Goal: Information Seeking & Learning: Learn about a topic

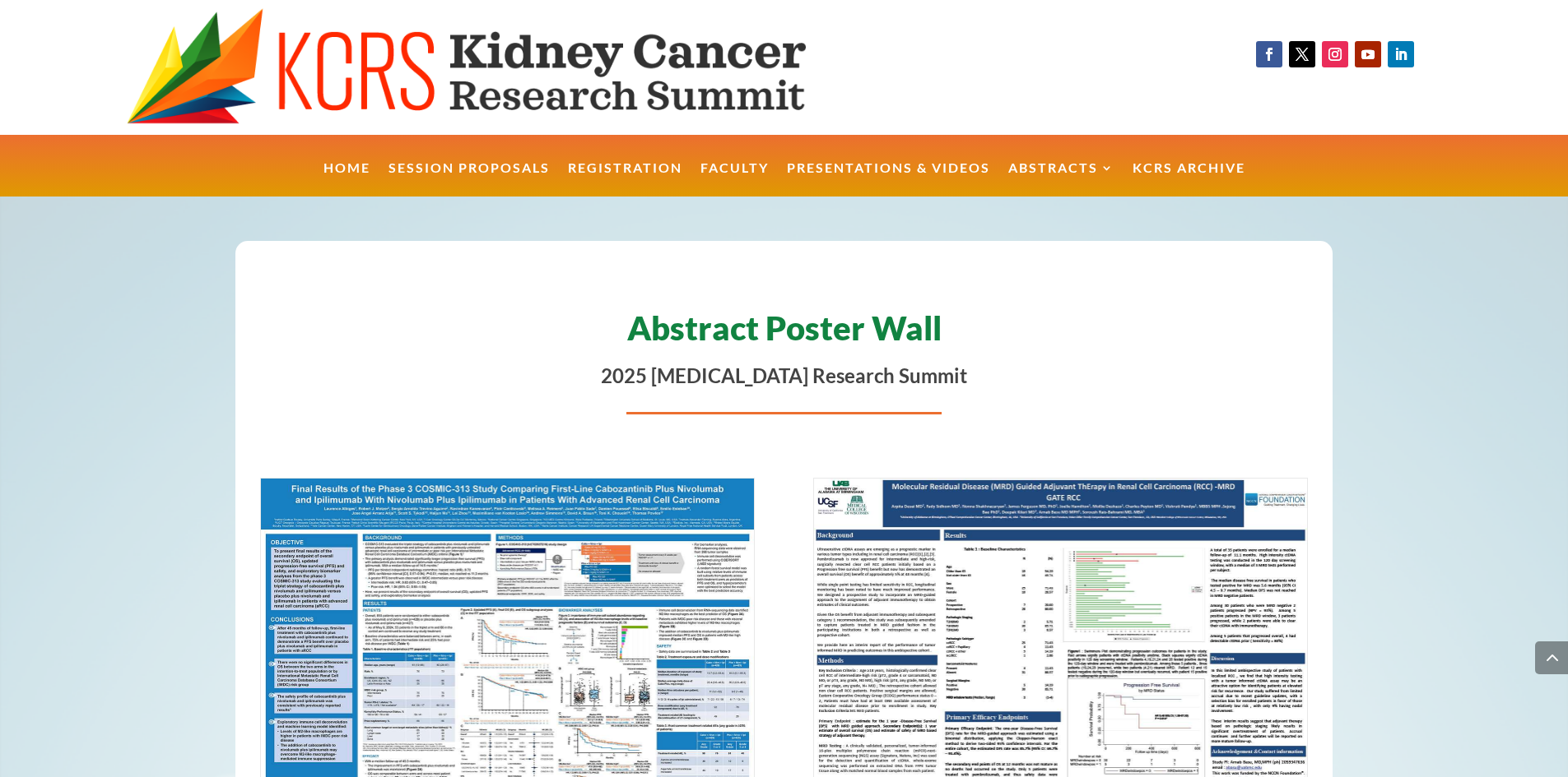
scroll to position [5232, 0]
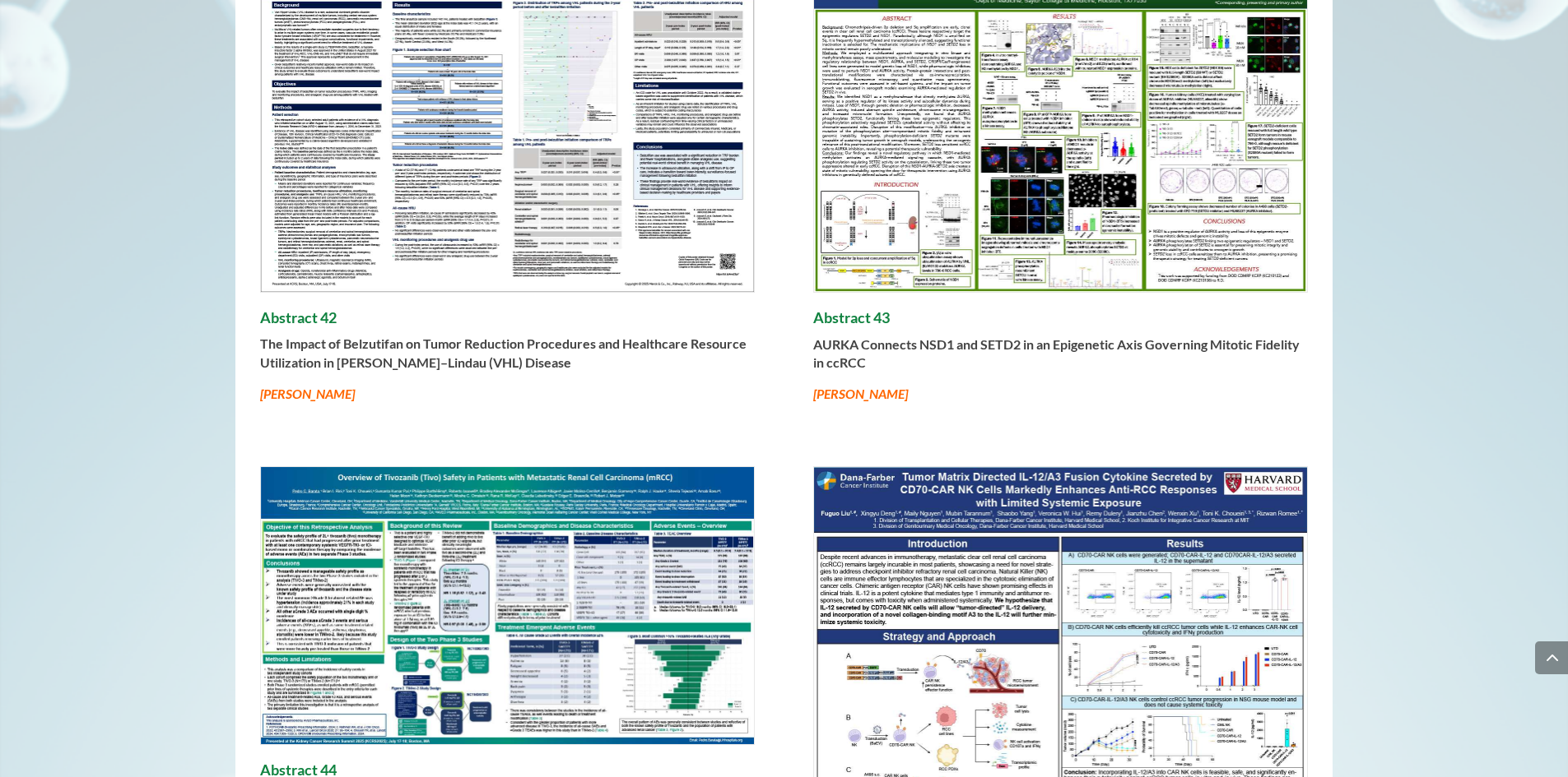
drag, startPoint x: 350, startPoint y: 344, endPoint x: 339, endPoint y: 343, distance: 11.0
click at [339, 343] on strong "The Impact of Belzutifan on Tumor Reduction Procedures and Healthcare Resource …" at bounding box center [503, 352] width 486 height 34
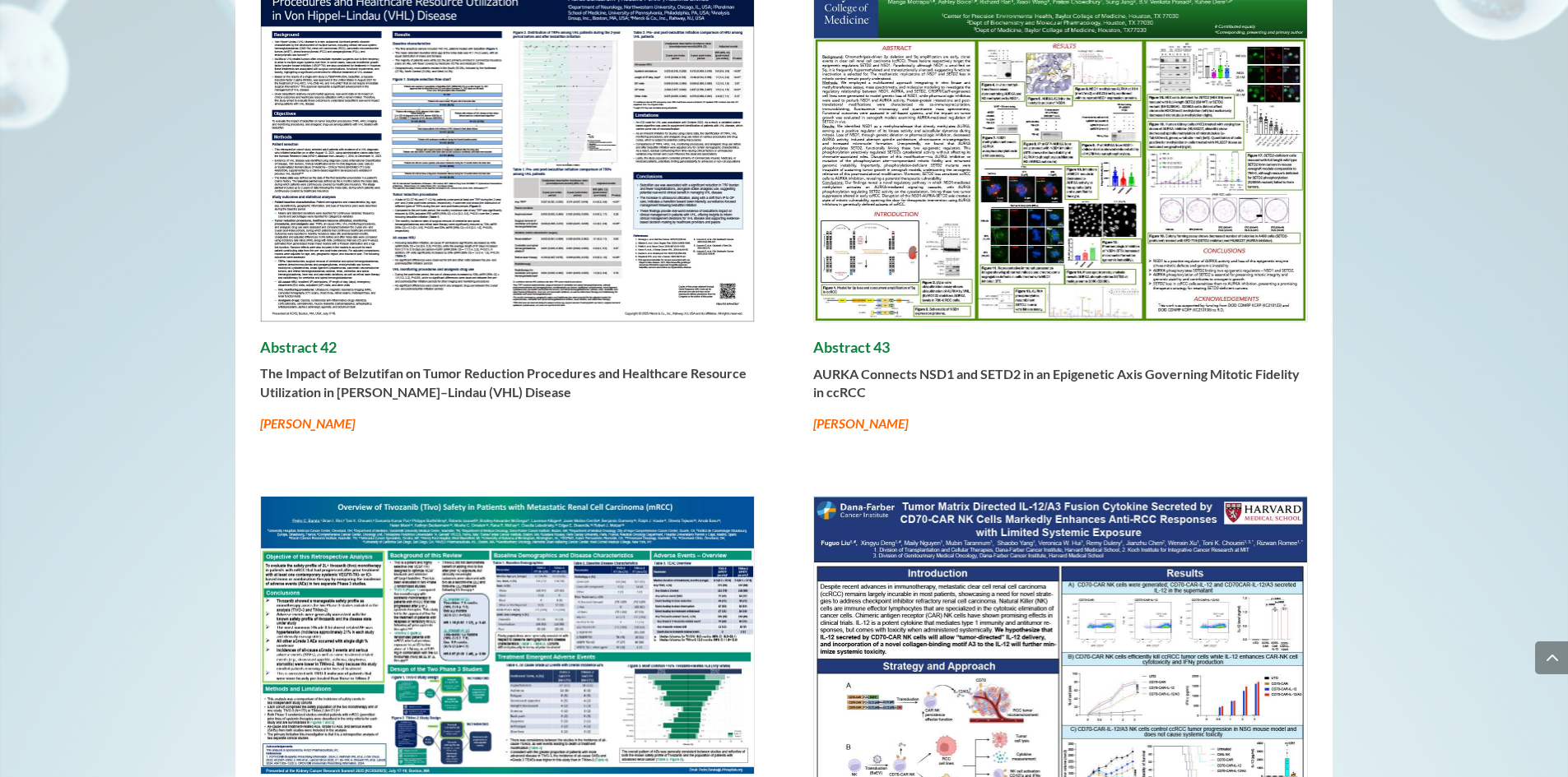
scroll to position [5173, 0]
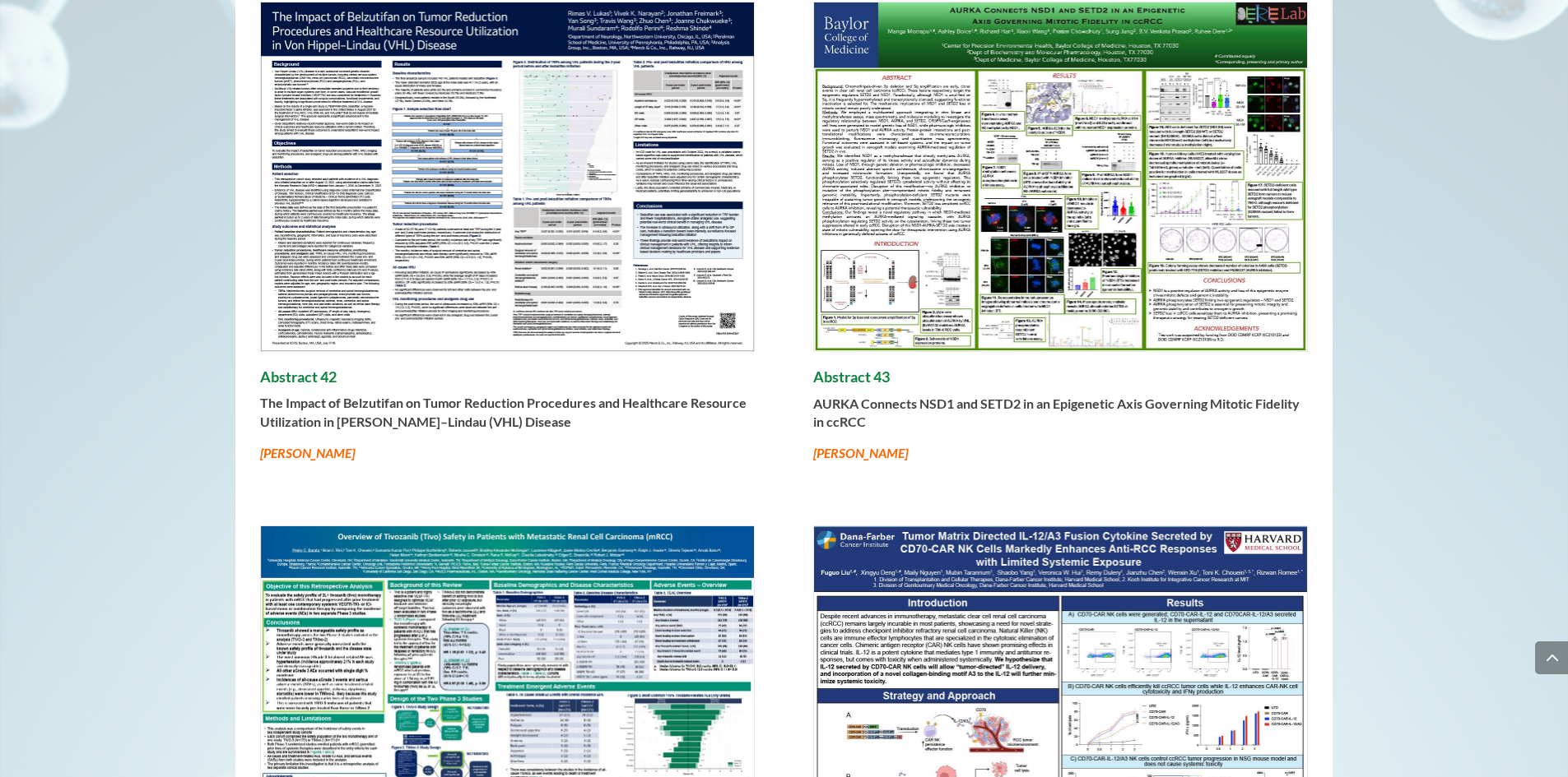
click at [370, 414] on strong "The Impact of Belzutifan on Tumor Reduction Procedures and Healthcare Resource …" at bounding box center [503, 412] width 486 height 34
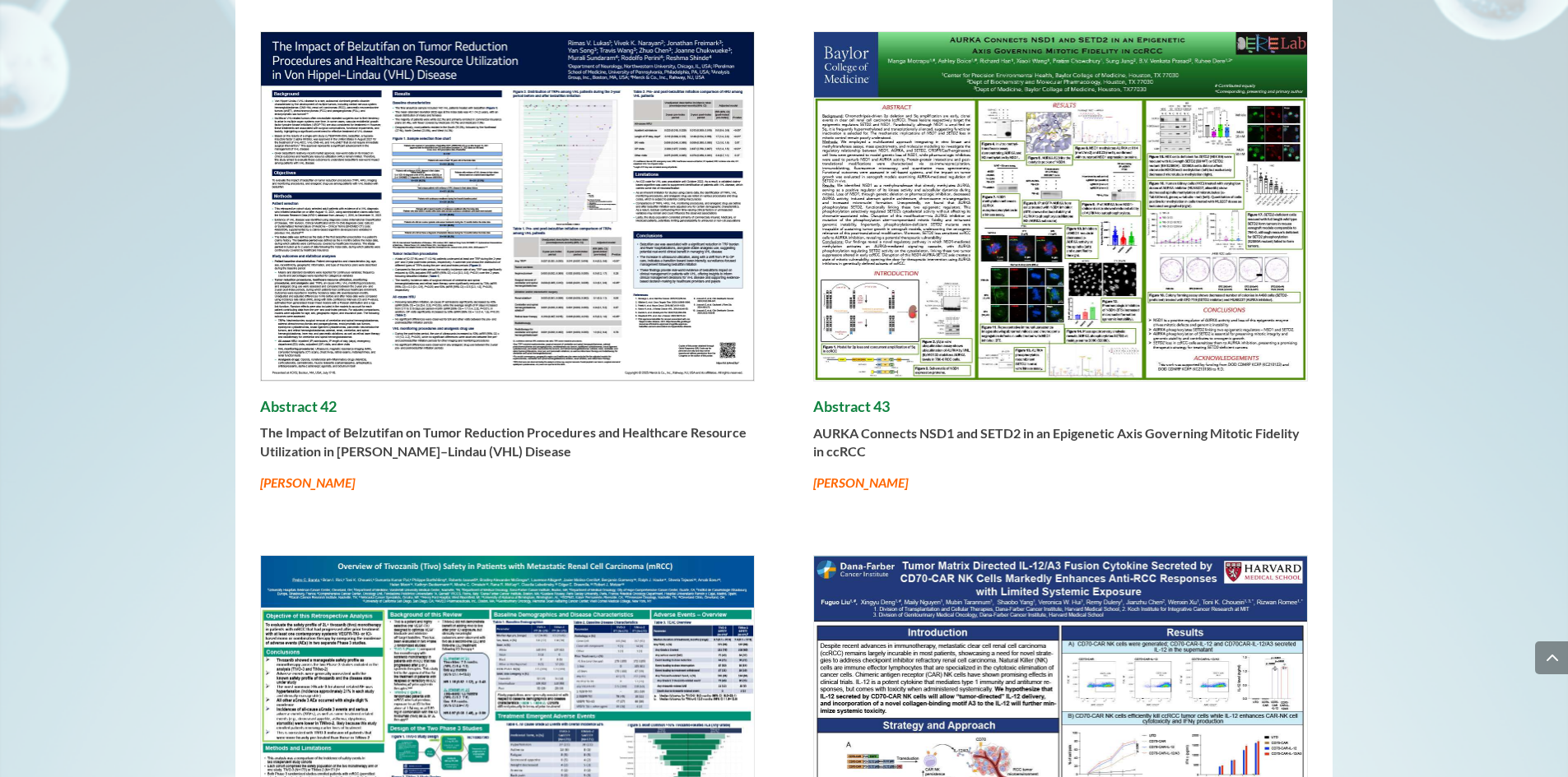
click at [372, 210] on img at bounding box center [508, 206] width 494 height 349
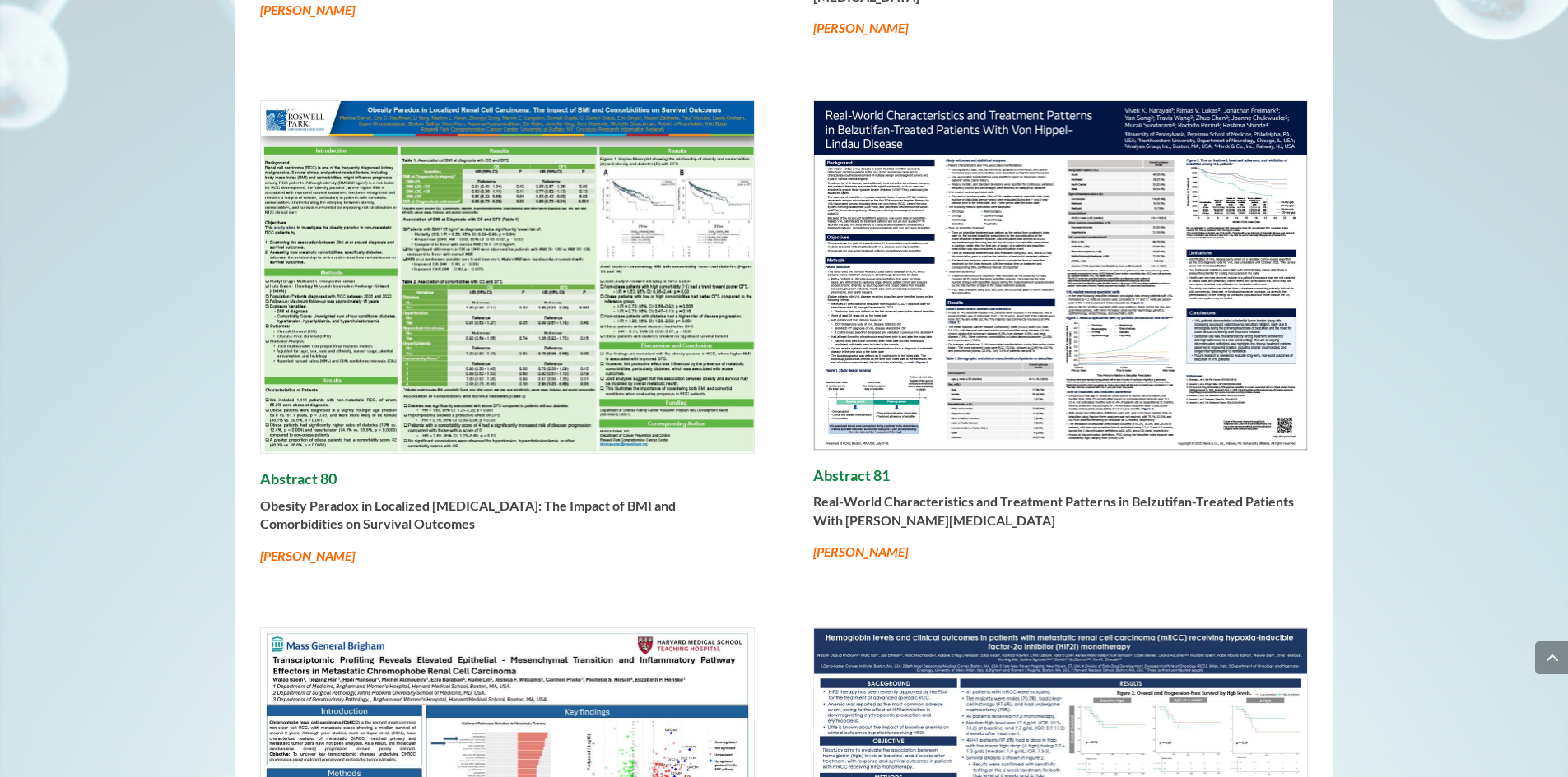
scroll to position [14281, 0]
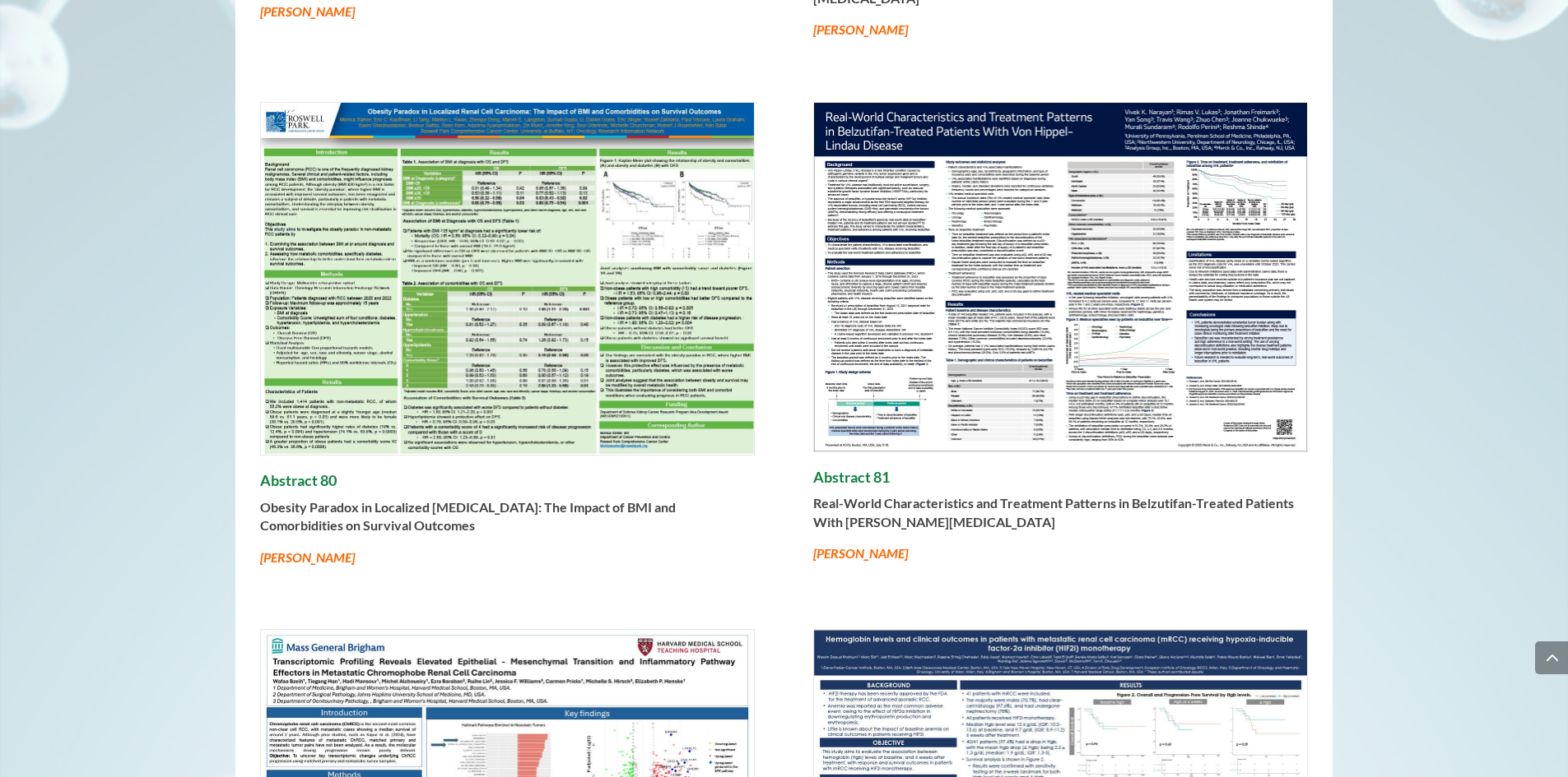
click at [892, 496] on strong "Real-World Characteristics and Treatment Patterns in Belzutifan-Treated Patient…" at bounding box center [1053, 512] width 480 height 34
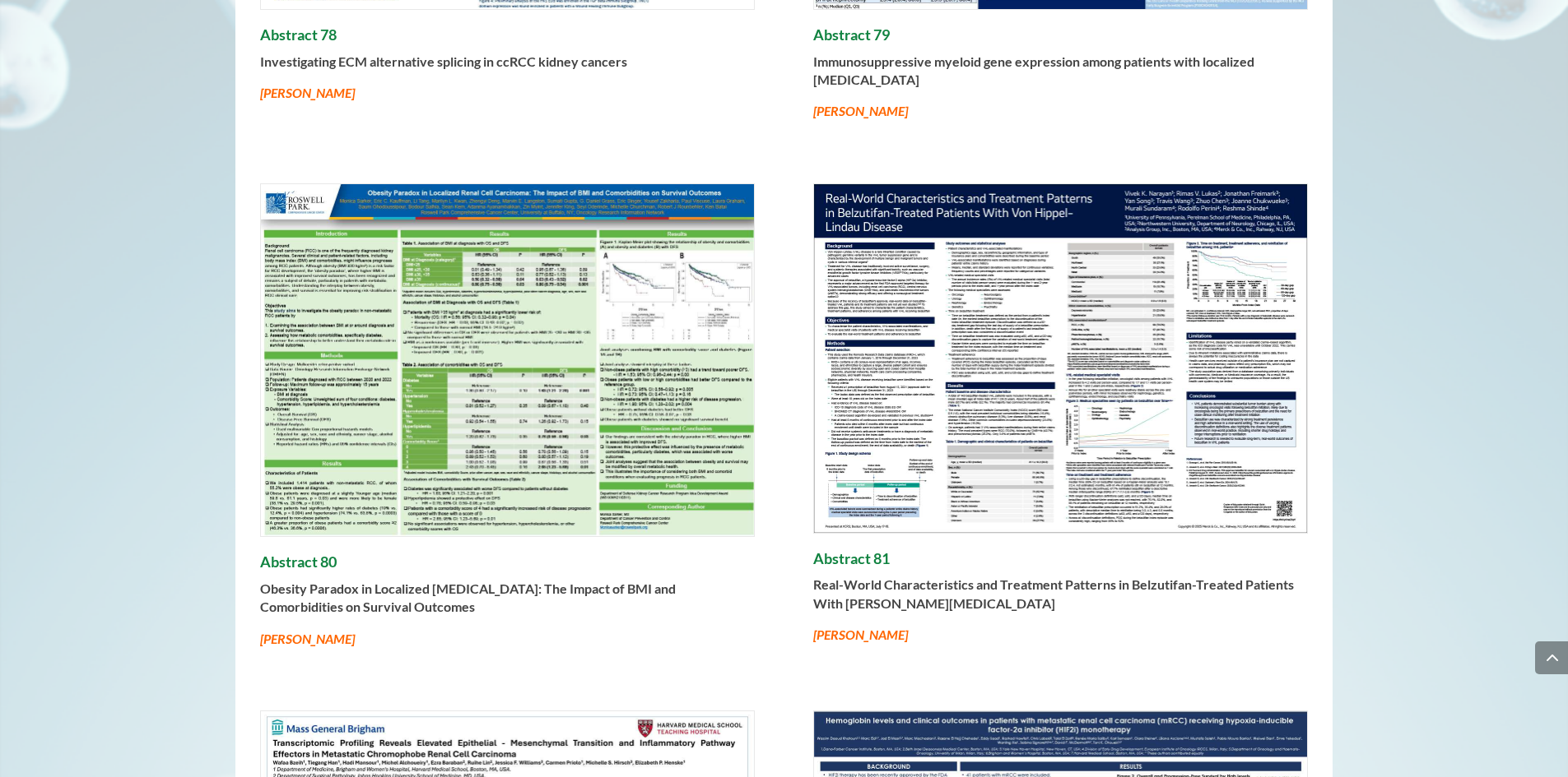
click at [956, 366] on img at bounding box center [1061, 359] width 494 height 349
